Goal: Contribute content: Add original content to the website for others to see

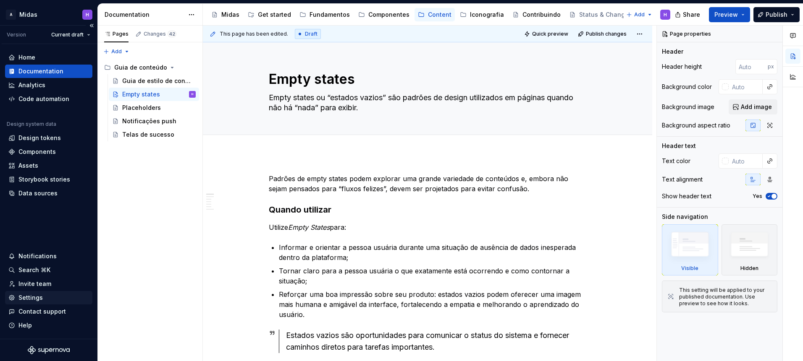
click at [45, 295] on div "Settings" at bounding box center [48, 298] width 81 height 8
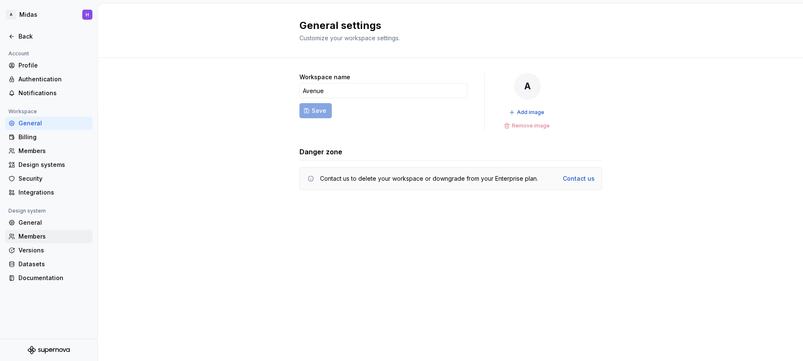
click at [44, 237] on div "Members" at bounding box center [53, 237] width 71 height 8
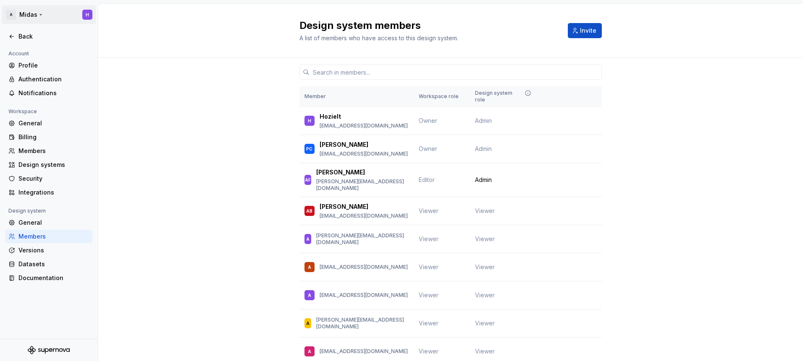
click at [30, 8] on html "A Midas H Back Account Profile Authentication Notifications Workspace General B…" at bounding box center [401, 180] width 803 height 361
click at [225, 29] on html "A Midas H Back Account Profile Authentication Notifications Workspace General B…" at bounding box center [401, 180] width 803 height 361
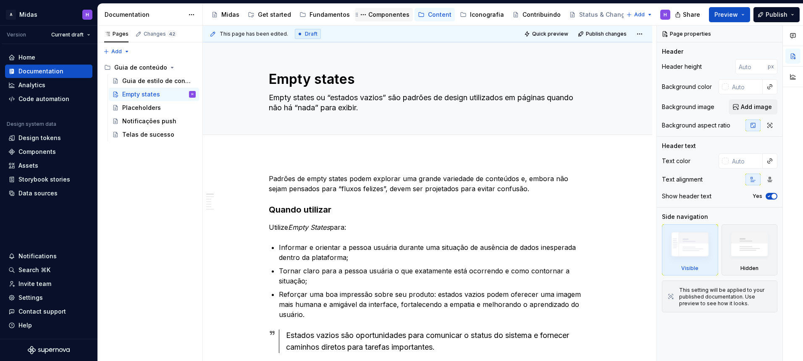
click at [383, 18] on div "Componentes" at bounding box center [388, 14] width 41 height 8
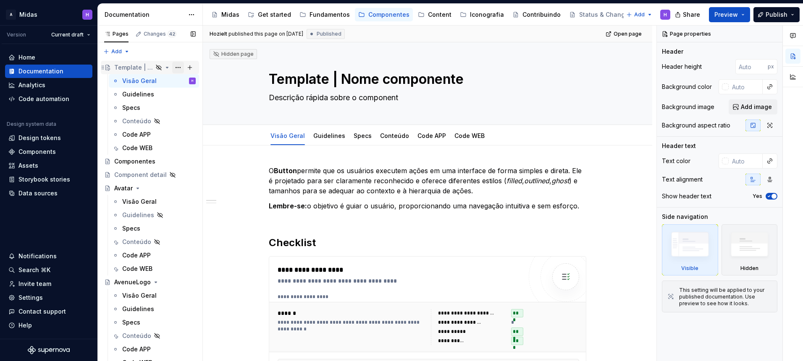
click at [173, 67] on button "Page tree" at bounding box center [178, 68] width 12 height 12
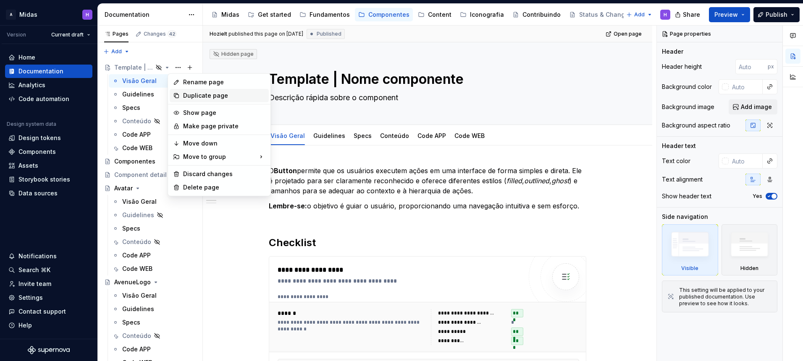
click at [198, 94] on div "Duplicate page" at bounding box center [224, 96] width 82 height 8
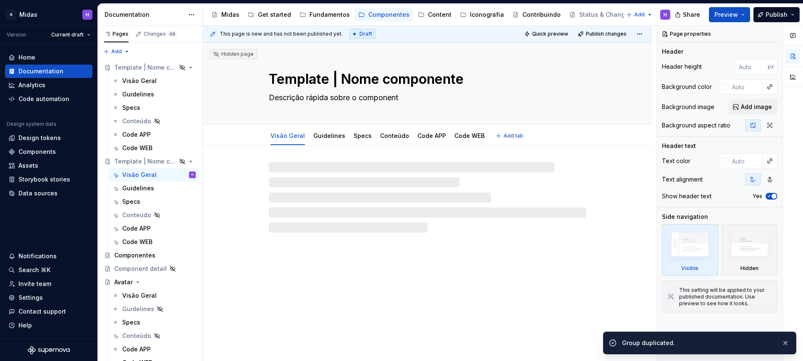
click at [356, 80] on textarea "Template | Nome componente" at bounding box center [425, 79] width 317 height 20
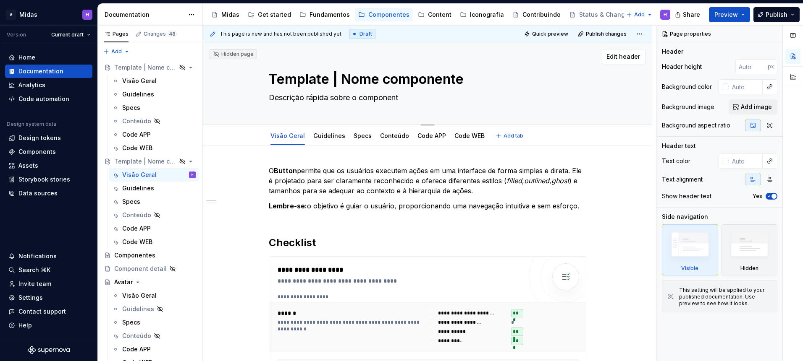
click at [312, 76] on textarea "Template | Nome componente" at bounding box center [425, 79] width 317 height 20
type textarea "*"
type textarea "B"
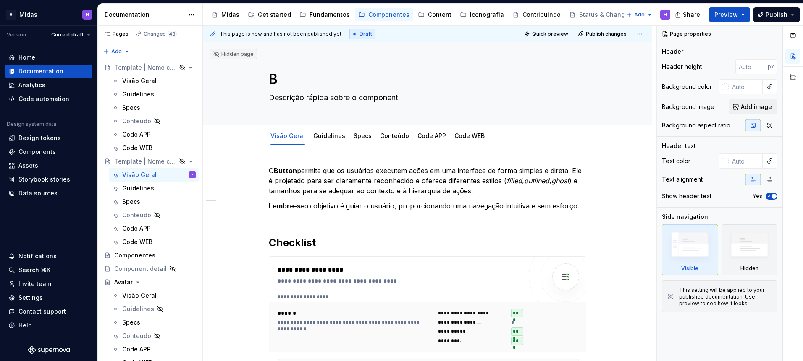
type textarea "*"
type textarea "Ba"
type textarea "*"
type textarea "Ban"
type textarea "*"
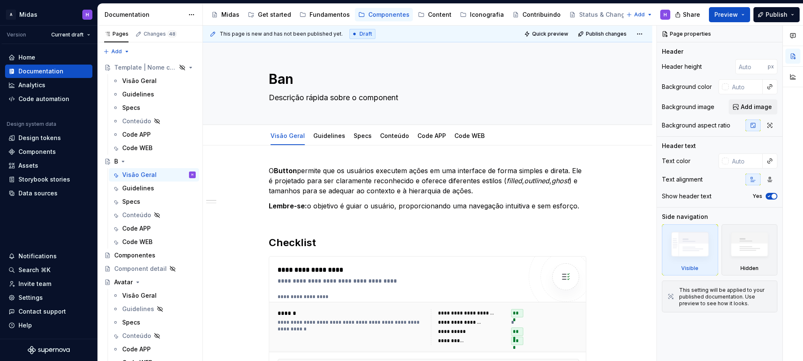
type textarea "Bann"
type textarea "*"
type textarea "Banne"
type textarea "*"
type textarea "Banner"
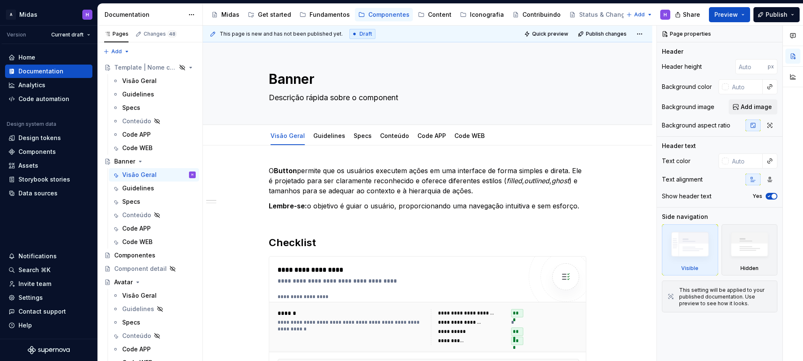
type textarea "*"
type textarea "BannerF"
type textarea "*"
type textarea "BannerFe"
type textarea "*"
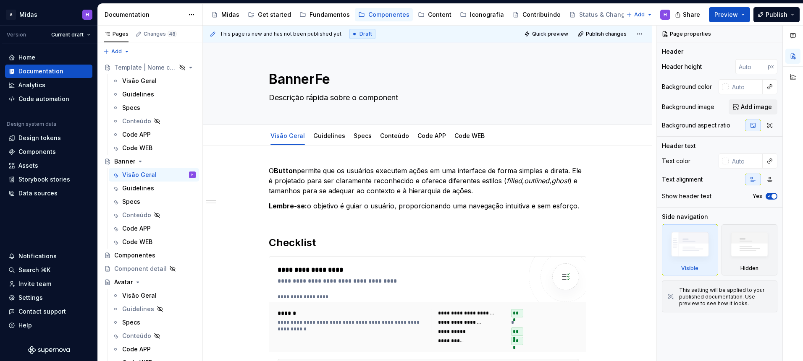
type textarea "BannerFee"
type textarea "*"
type textarea "BannerFeeb"
type textarea "*"
type textarea "BannerFeeba"
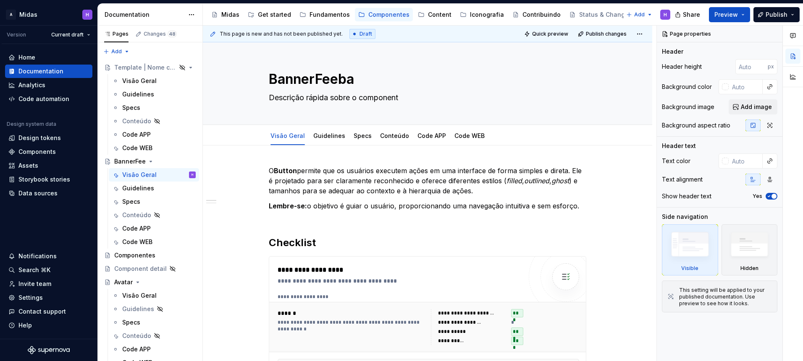
type textarea "*"
type textarea "BannerFeebac"
type textarea "*"
type textarea "BannerFeeback"
type textarea "*"
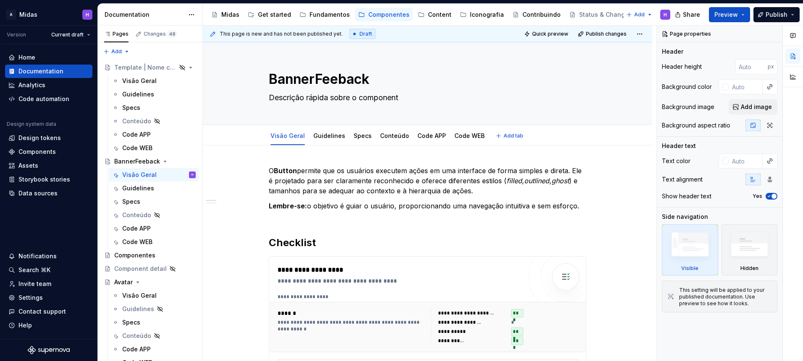
type textarea "BannerFeeback"
click at [608, 144] on div "Visão Geral Guidelines Specs Conteúdo Code APP Code WEB Add tab" at bounding box center [427, 136] width 382 height 18
click at [340, 78] on textarea "BannerFeeback" at bounding box center [425, 79] width 317 height 20
click at [338, 88] on textarea "BannerFeeback" at bounding box center [425, 79] width 317 height 20
click at [340, 81] on textarea "BannerFeeback" at bounding box center [425, 79] width 317 height 20
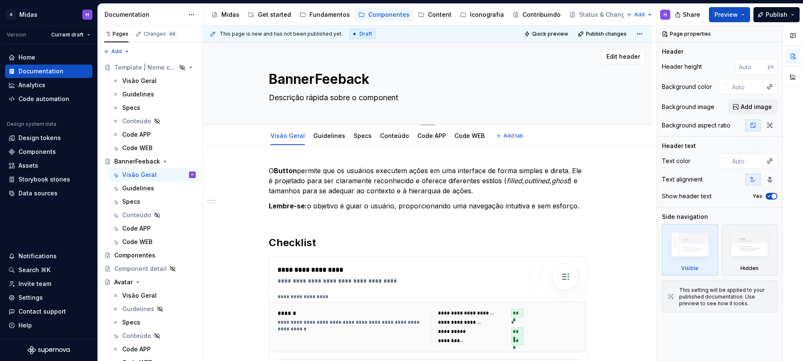
type textarea "*"
type textarea "BannerFeedback"
type textarea "*"
type textarea "BannerFeedback"
click at [324, 207] on p "Lembre-se: o objetivo é guiar o usuário, proporcionando uma navegação intuitiva…" at bounding box center [427, 211] width 317 height 20
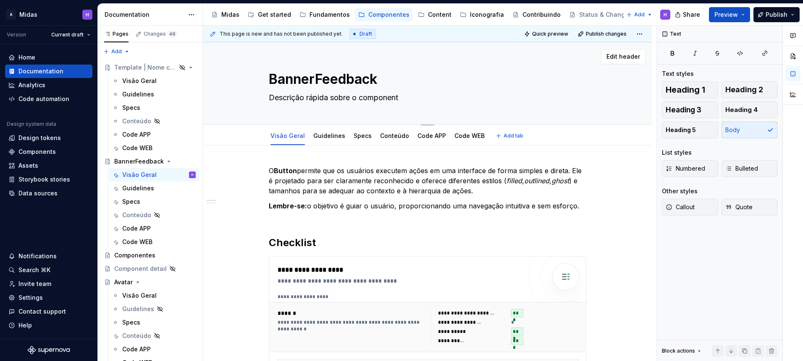
click at [314, 79] on textarea "BannerFeedback" at bounding box center [425, 79] width 317 height 20
type textarea "*"
type textarea "Banner Feedback"
type textarea "*"
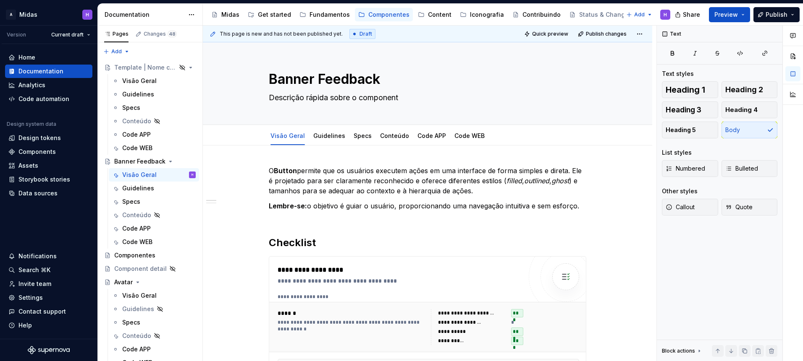
type textarea "Banner Feedback"
type textarea "*"
